Goal: Information Seeking & Learning: Learn about a topic

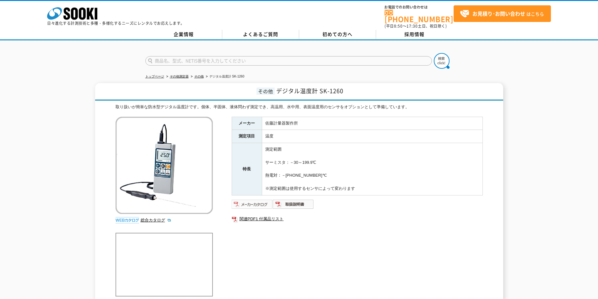
click at [262, 200] on img at bounding box center [252, 204] width 41 height 10
click at [247, 215] on link "関連PDF1 付属品リスト" at bounding box center [357, 219] width 251 height 8
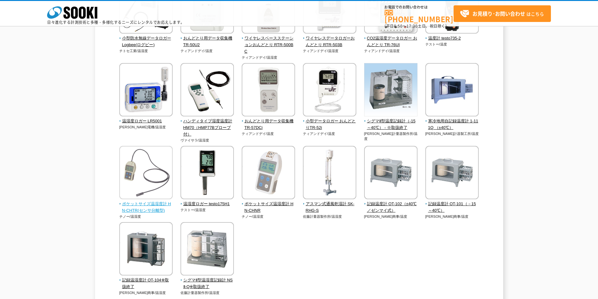
scroll to position [31, 0]
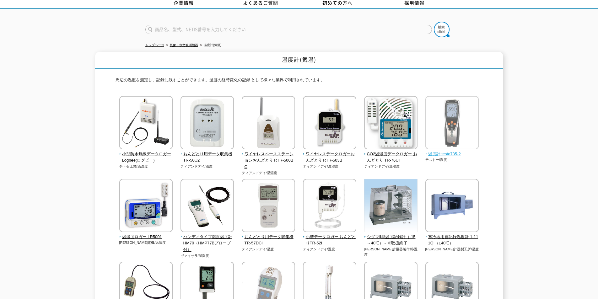
click at [438, 141] on img at bounding box center [451, 123] width 53 height 55
click at [470, 140] on img at bounding box center [451, 123] width 53 height 55
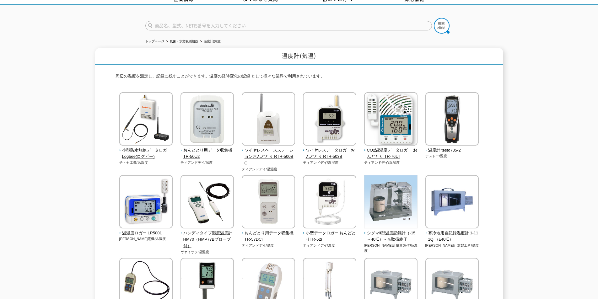
scroll to position [0, 0]
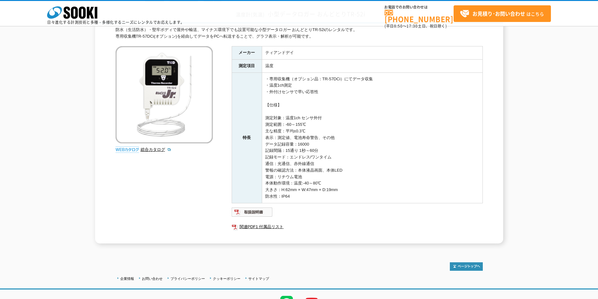
scroll to position [82, 0]
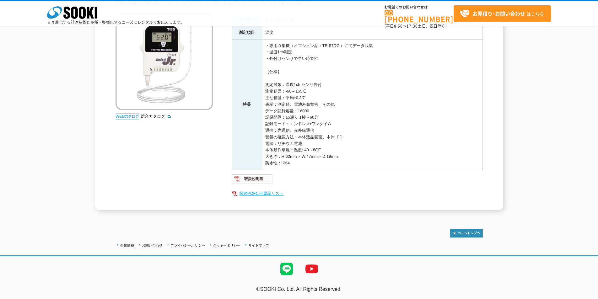
click at [258, 193] on link "関連PDF1 付属品リスト" at bounding box center [357, 194] width 251 height 8
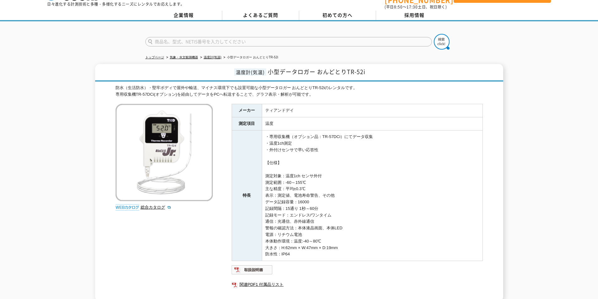
scroll to position [19, 0]
drag, startPoint x: 332, startPoint y: 236, endPoint x: 259, endPoint y: 235, distance: 72.5
click at [259, 235] on tr "特長 ・専用収集機（オプション品：TR-57DCi）にてデータ収集 ・温度1ch測定 ・外付けセンサで早い応答性 【仕様】 測定対象：温度1ch センサ外付 …" at bounding box center [357, 196] width 251 height 131
click at [280, 235] on td "・専用収集機（オプション品：TR-57DCi）にてデータ収集 ・温度1ch測定 ・外付けセンサで早い応答性 【仕様】 測定対象：温度1ch センサ外付 測定範…" at bounding box center [372, 196] width 221 height 131
click at [283, 235] on td "・専用収集機（オプション品：TR-57DCi）にてデータ収集 ・温度1ch測定 ・外付けセンサで早い応答性 【仕様】 測定対象：温度1ch センサ外付 測定範…" at bounding box center [372, 196] width 221 height 131
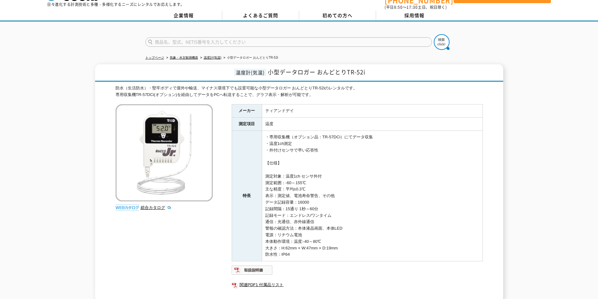
drag, startPoint x: 324, startPoint y: 239, endPoint x: 265, endPoint y: 238, distance: 59.7
click at [265, 238] on td "・専用収集機（オプション品：TR-57DCi）にてデータ収集 ・温度1ch測定 ・外付けセンサで早い応答性 【仕様】 測定対象：温度1ch センサ外付 測定範…" at bounding box center [372, 196] width 221 height 131
click at [293, 185] on td "・専用収集機（オプション品：TR-57DCi）にてデータ収集 ・温度1ch測定 ・外付けセンサで早い応答性 【仕様】 測定対象：温度1ch センサ外付 測定範…" at bounding box center [372, 196] width 221 height 131
click at [286, 192] on td "・専用収集機（オプション品：TR-57DCi）にてデータ収集 ・温度1ch測定 ・外付けセンサで早い応答性 【仕様】 測定対象：温度1ch センサ外付 測定範…" at bounding box center [372, 196] width 221 height 131
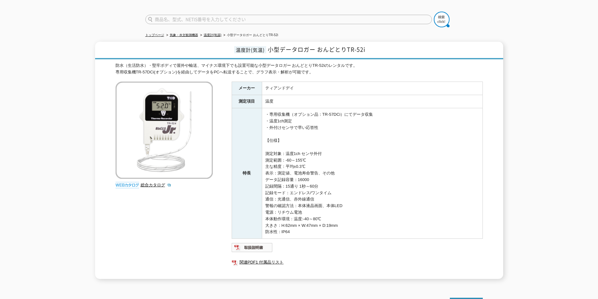
scroll to position [0, 0]
